Goal: Find contact information: Find contact information

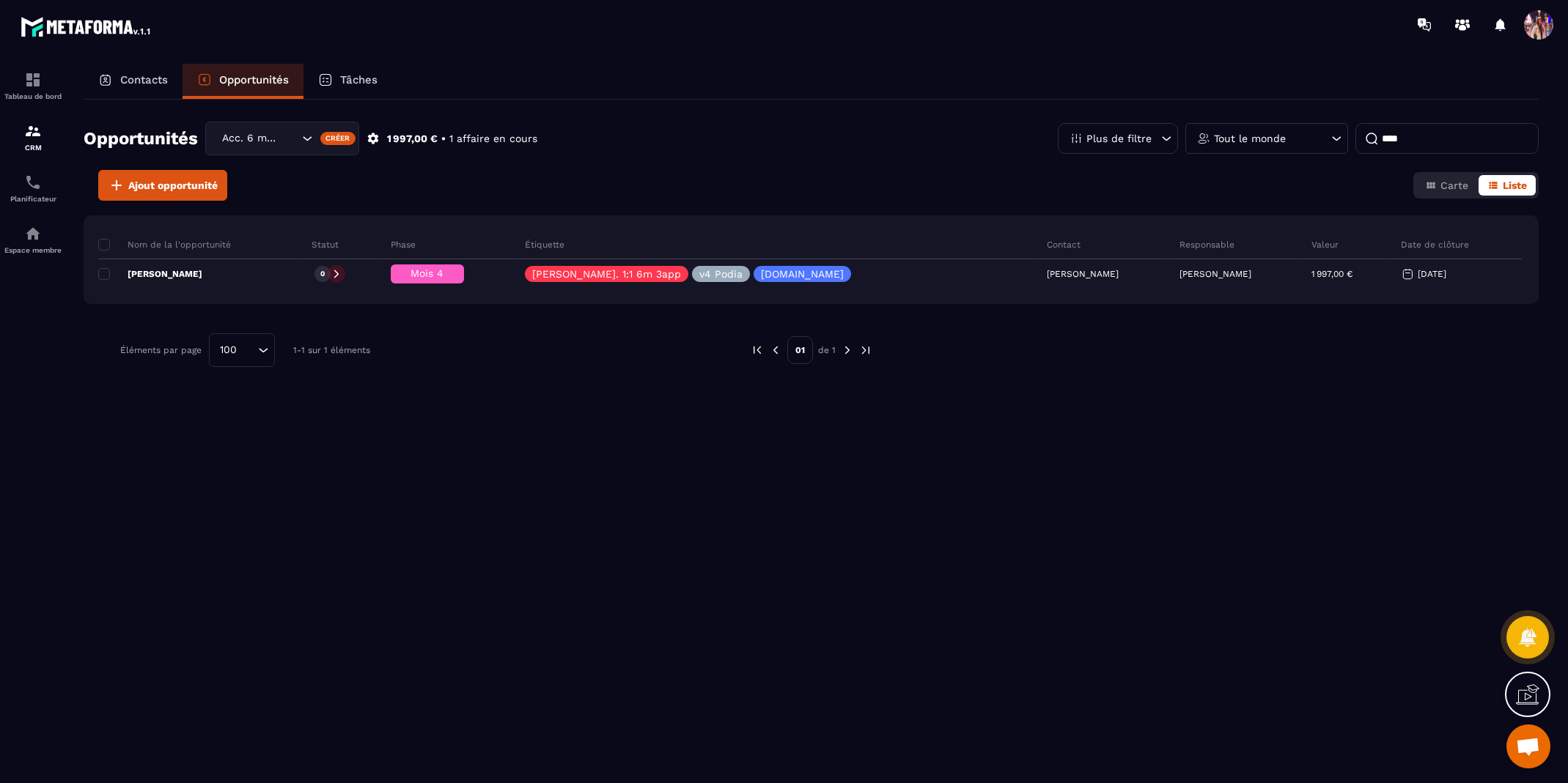
click at [157, 75] on p "Contacts" at bounding box center [144, 79] width 47 height 13
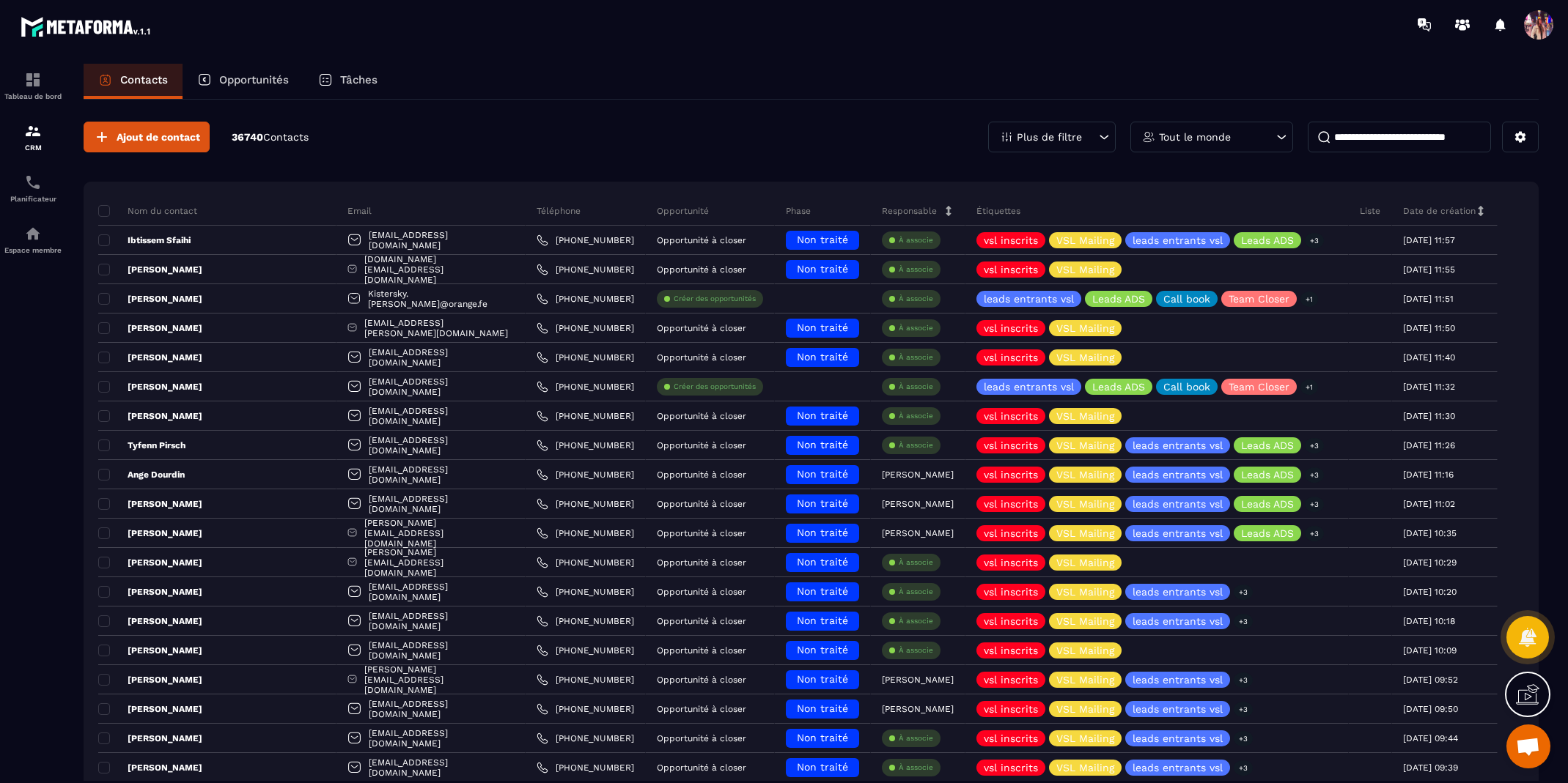
click at [1371, 136] on input at bounding box center [1398, 137] width 183 height 31
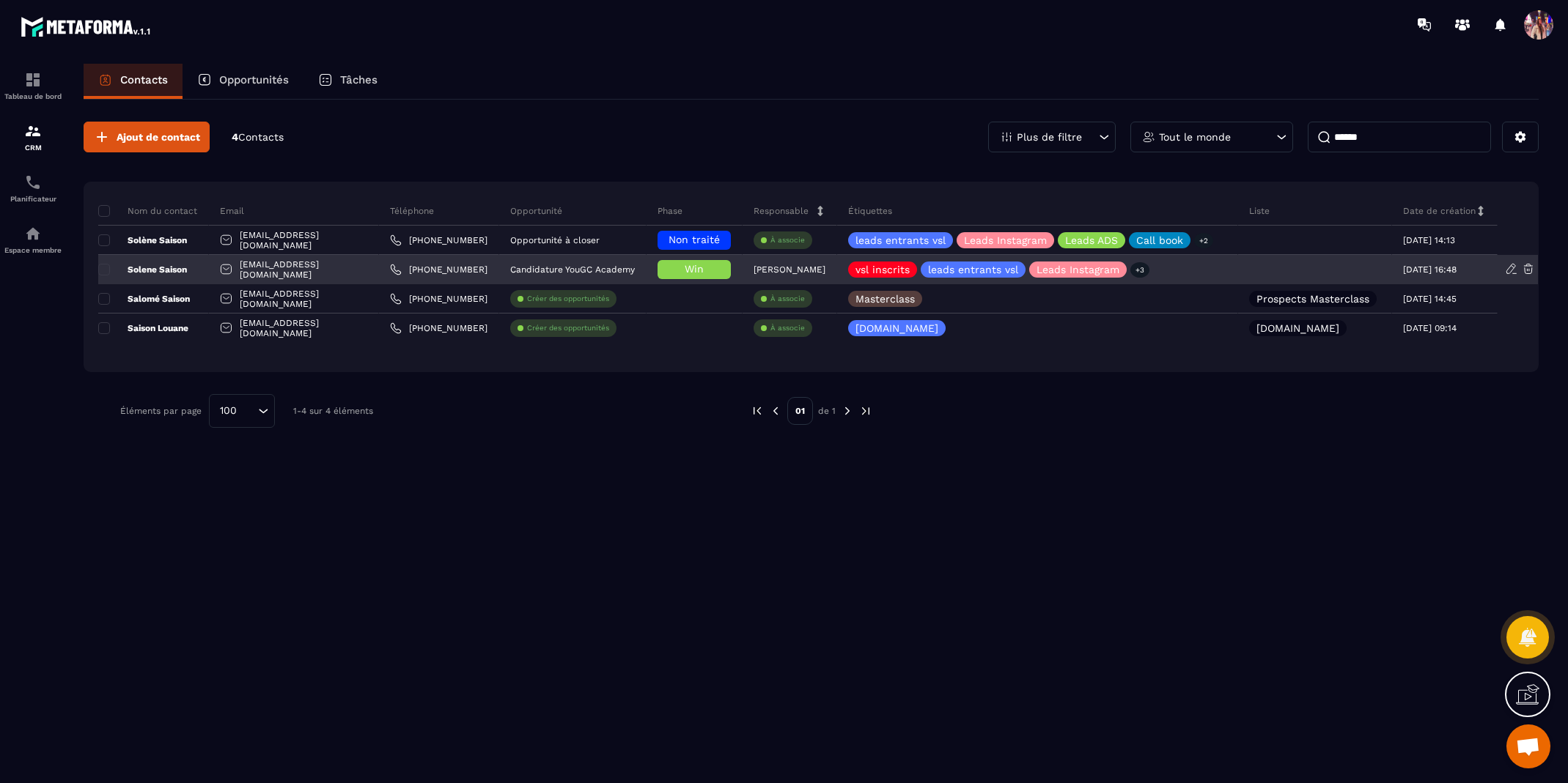
type input "******"
click at [167, 267] on p "Solene Saison" at bounding box center [142, 269] width 88 height 12
click at [166, 268] on p "Solene Saison" at bounding box center [142, 269] width 88 height 12
click at [136, 269] on p "Solene Saison" at bounding box center [142, 269] width 88 height 12
click at [132, 265] on p "Solene Saison" at bounding box center [142, 269] width 88 height 12
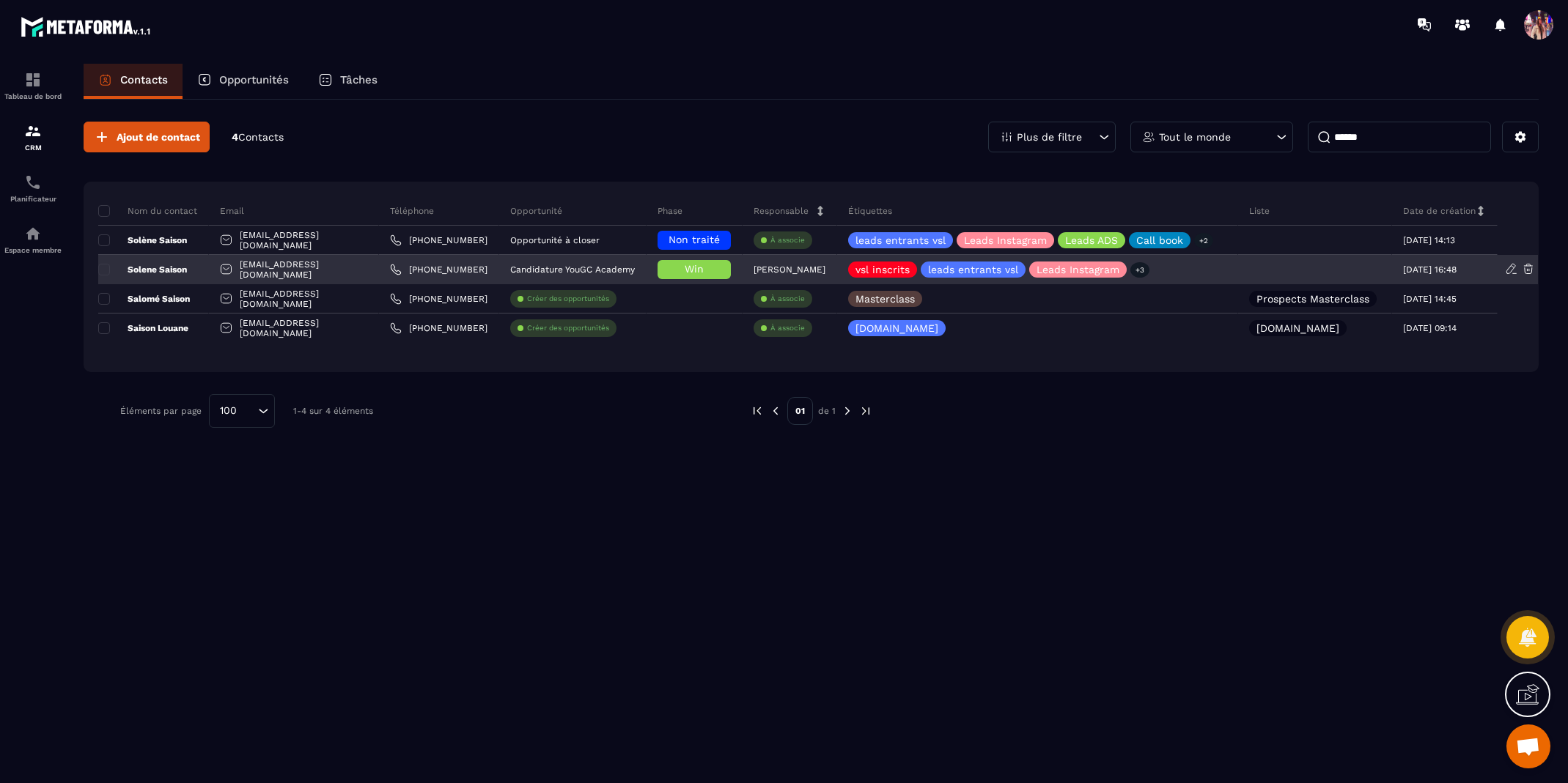
click at [178, 266] on p "Solene Saison" at bounding box center [142, 269] width 88 height 12
click at [203, 264] on div "Solene Saison" at bounding box center [153, 270] width 110 height 29
click at [285, 274] on div "solene_49@live.fr" at bounding box center [294, 270] width 170 height 29
click at [176, 271] on p "Solene Saison" at bounding box center [142, 269] width 88 height 12
click at [1358, 260] on div at bounding box center [1315, 270] width 154 height 29
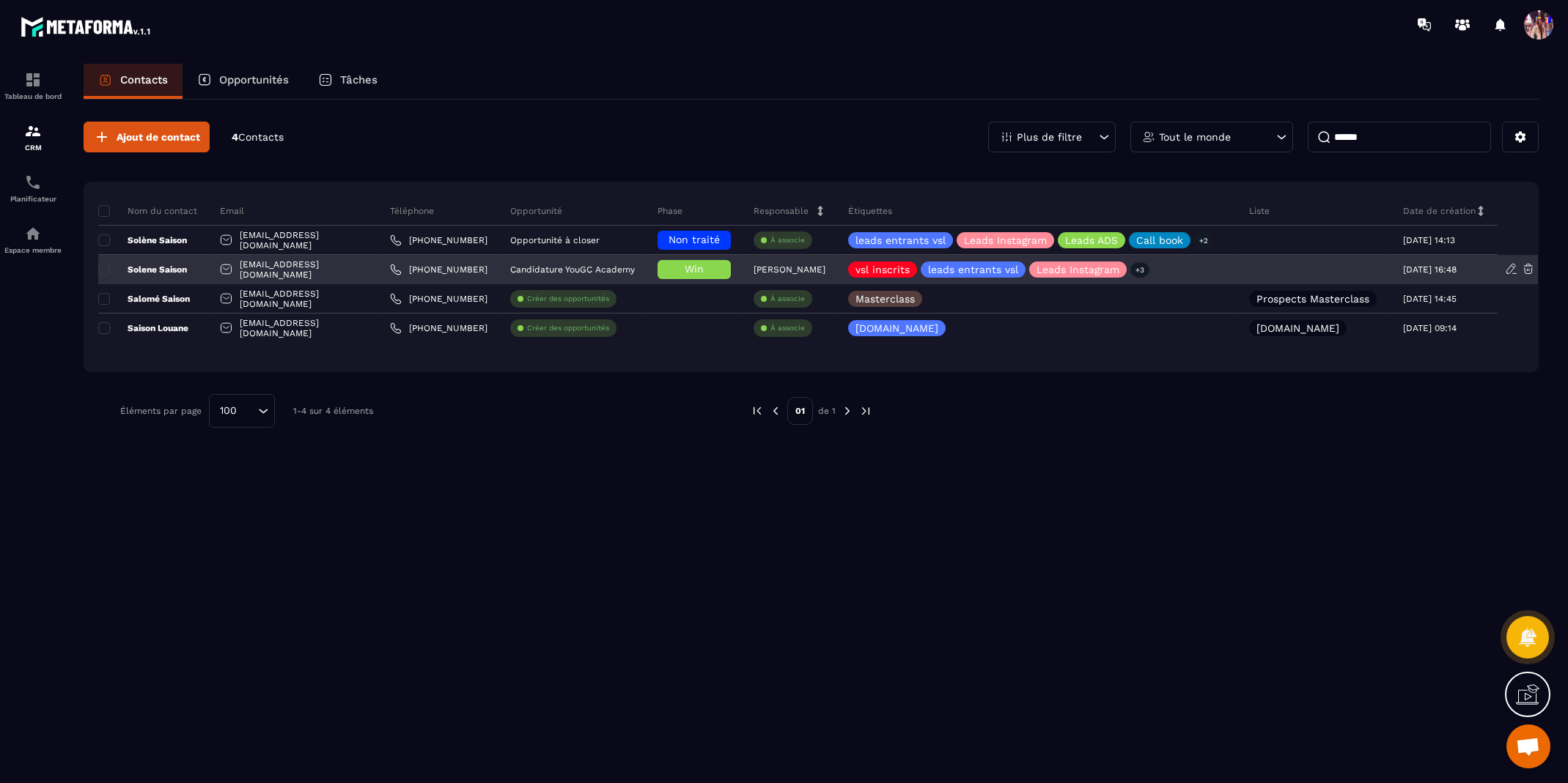
click at [170, 262] on div "Solene Saison" at bounding box center [153, 270] width 110 height 29
click at [173, 268] on p "Solene Saison" at bounding box center [142, 269] width 88 height 12
click at [170, 267] on p "Solene Saison" at bounding box center [142, 269] width 88 height 12
click at [416, 267] on link "+33 65806 8297" at bounding box center [438, 269] width 98 height 12
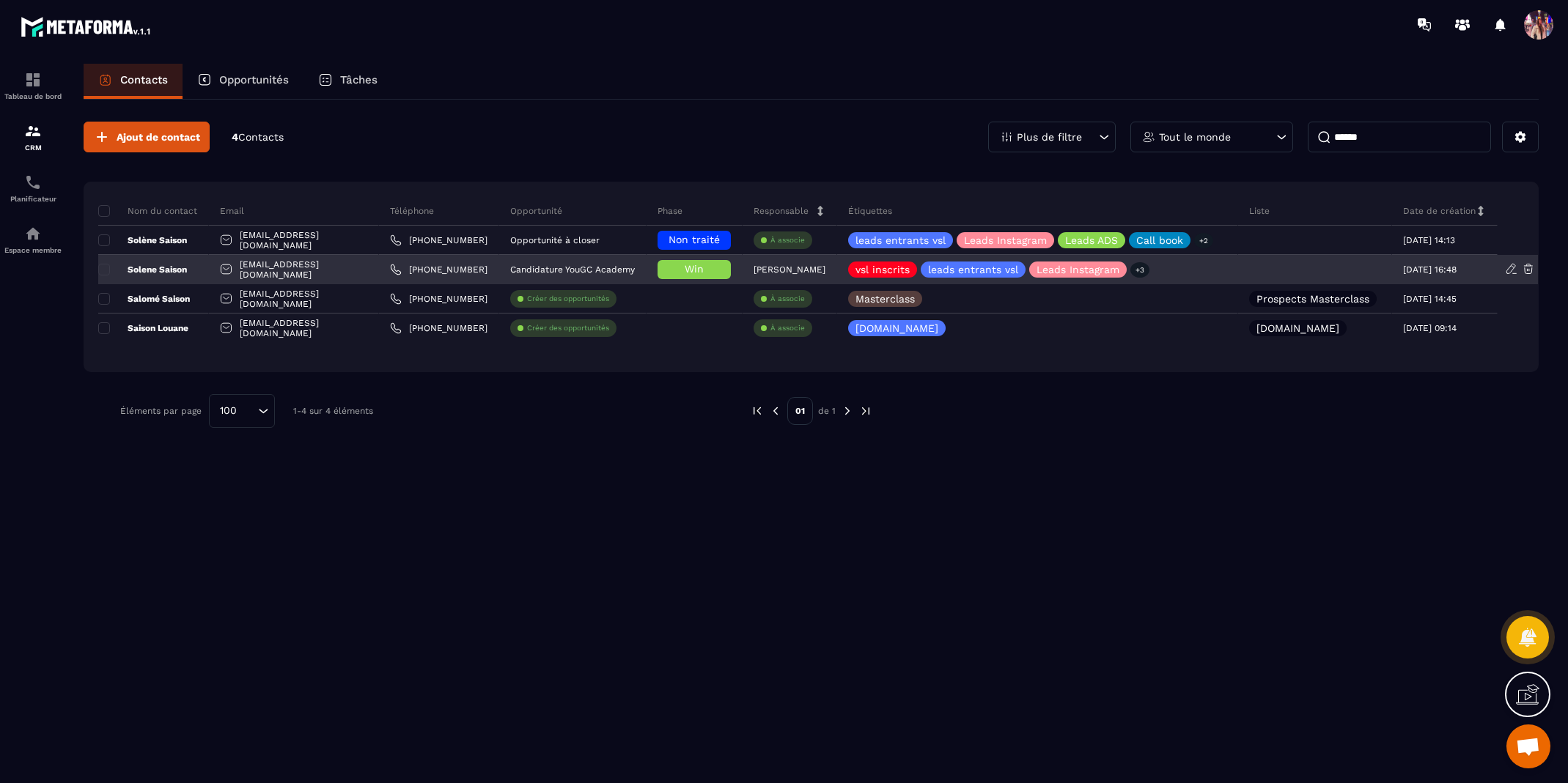
click at [1508, 270] on icon at bounding box center [1511, 269] width 13 height 13
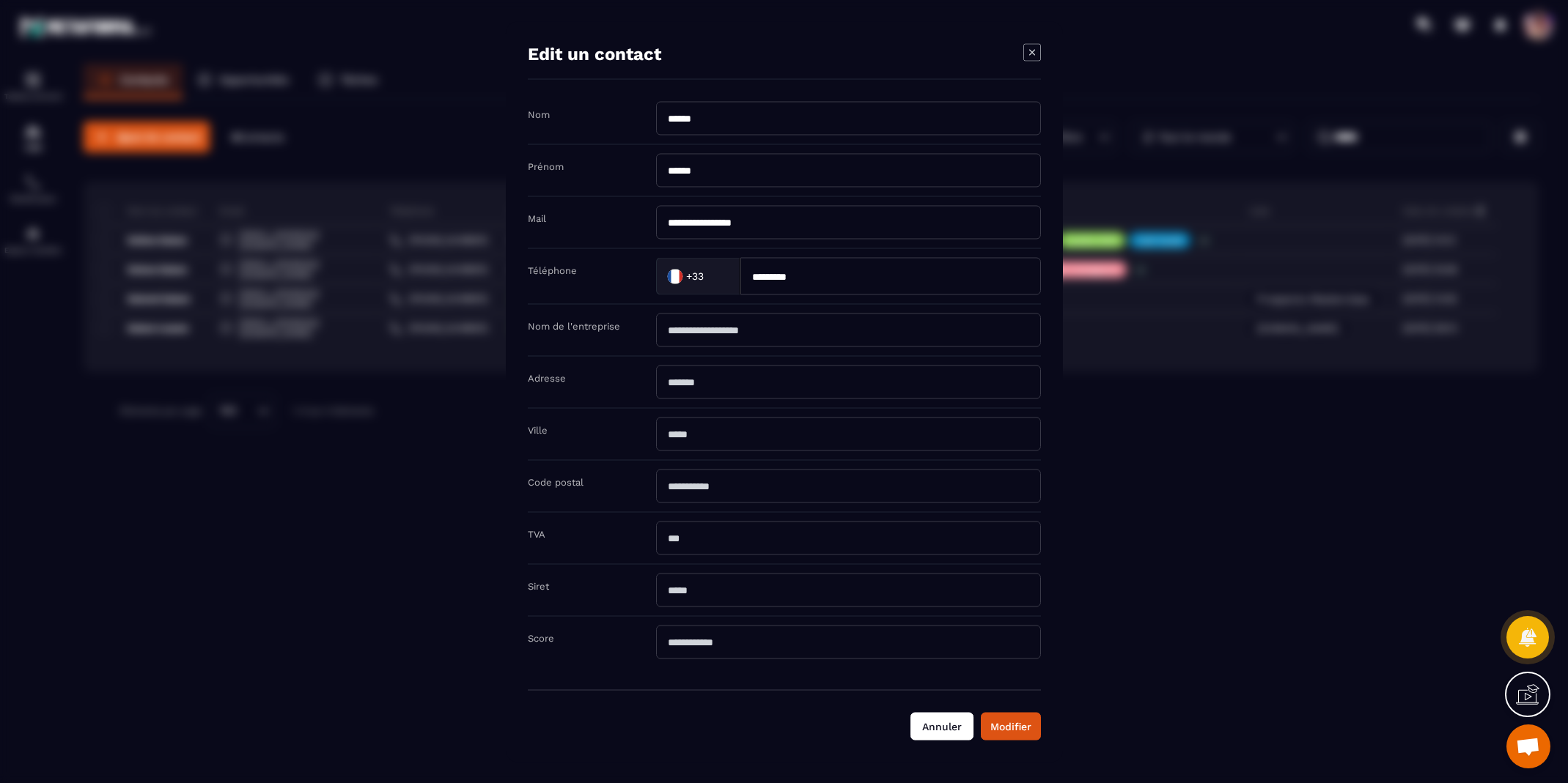
click at [941, 729] on button "Annuler" at bounding box center [942, 726] width 63 height 28
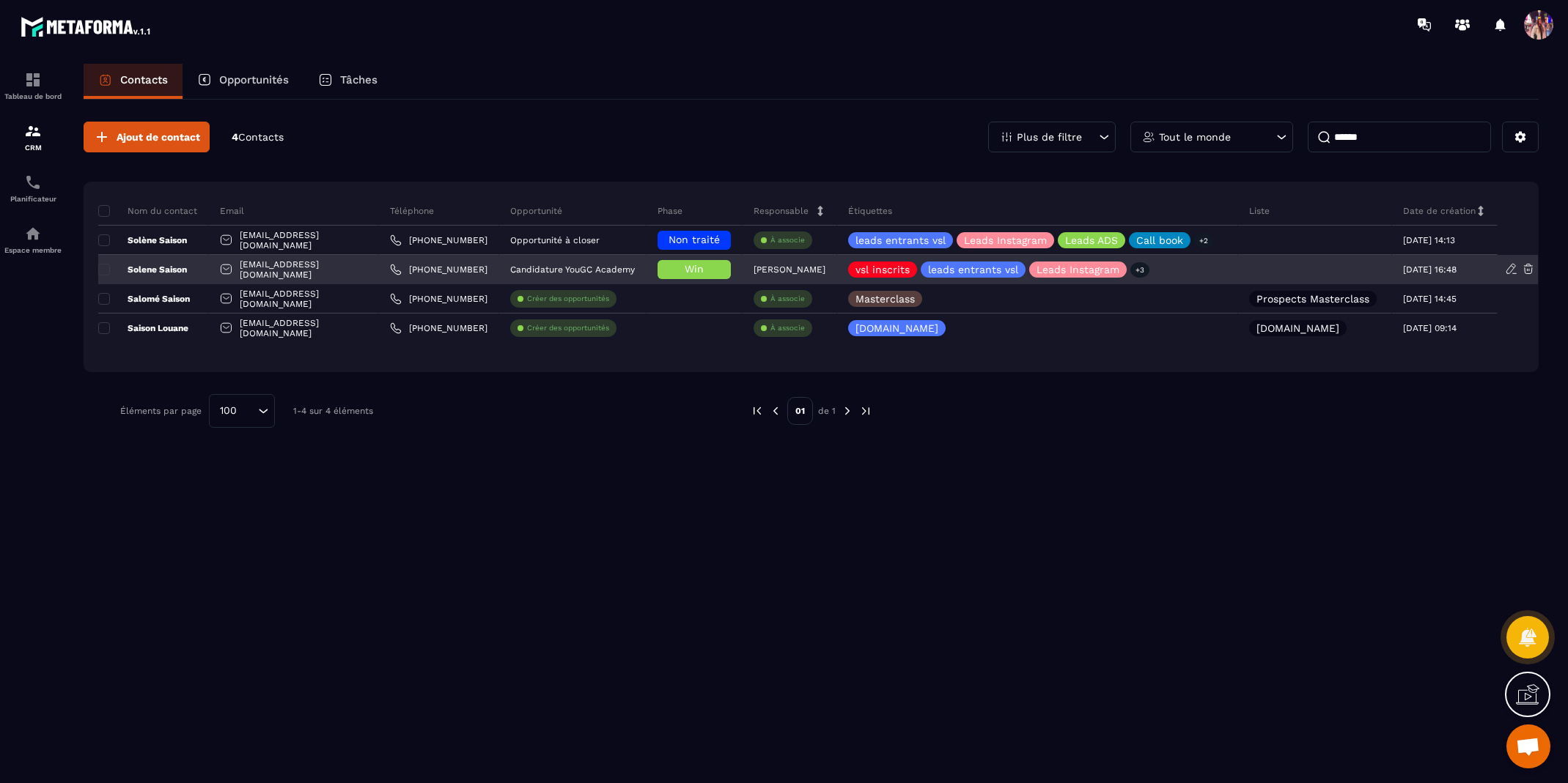
click at [150, 263] on p "Solene Saison" at bounding box center [142, 269] width 88 height 12
